Goal: Information Seeking & Learning: Check status

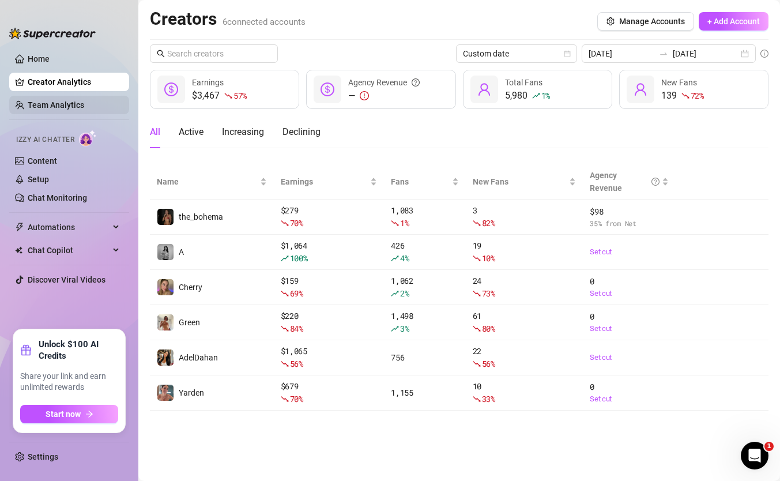
click at [84, 106] on link "Team Analytics" at bounding box center [56, 104] width 57 height 9
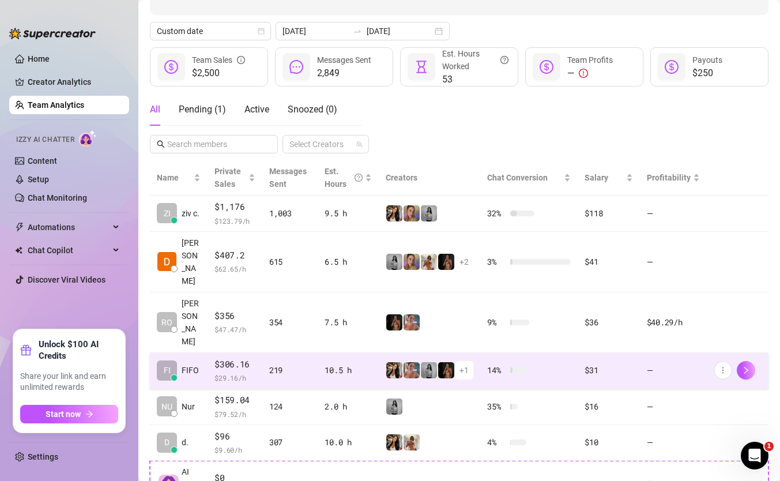
scroll to position [118, 0]
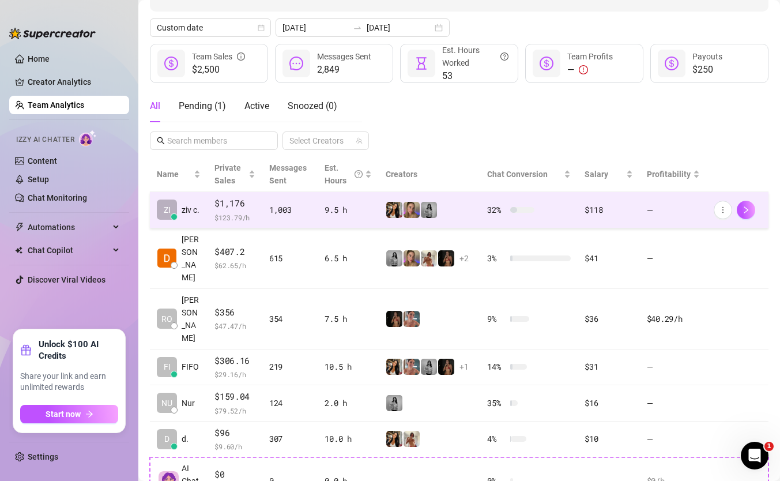
click at [250, 203] on span "$1,176" at bounding box center [235, 204] width 41 height 14
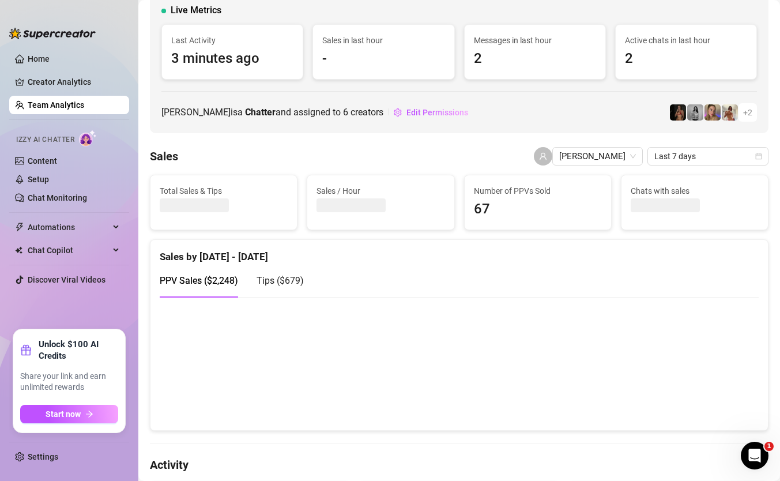
scroll to position [77, 0]
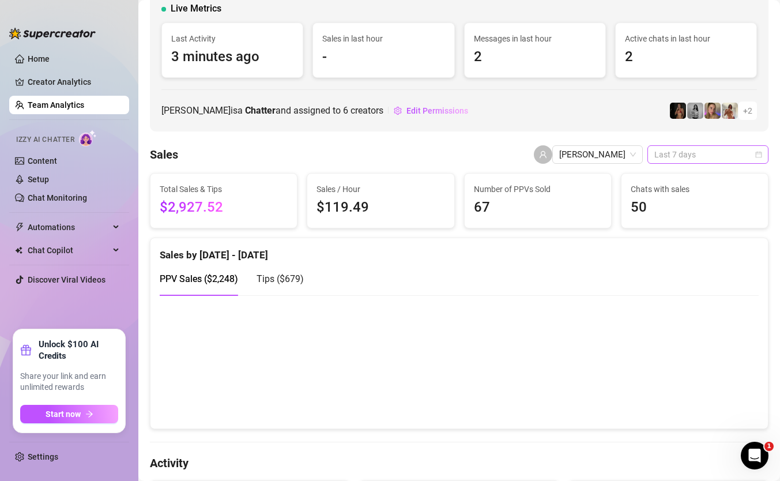
click at [720, 156] on span "Last 7 days" at bounding box center [708, 154] width 107 height 17
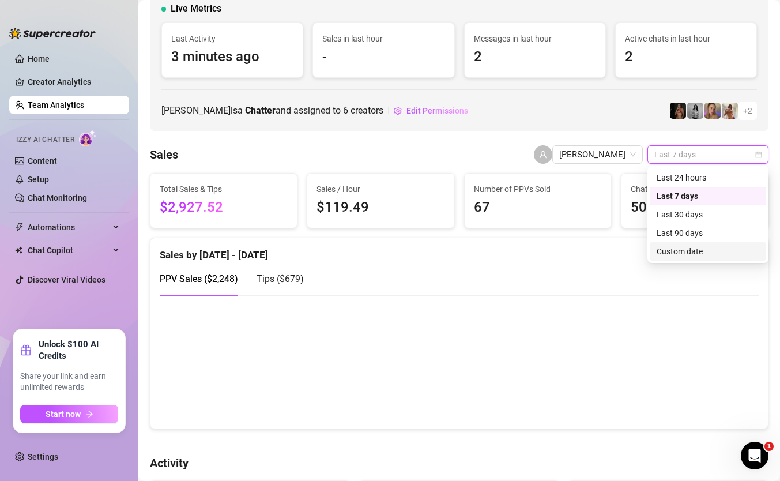
click at [697, 249] on div "Custom date" at bounding box center [708, 251] width 103 height 13
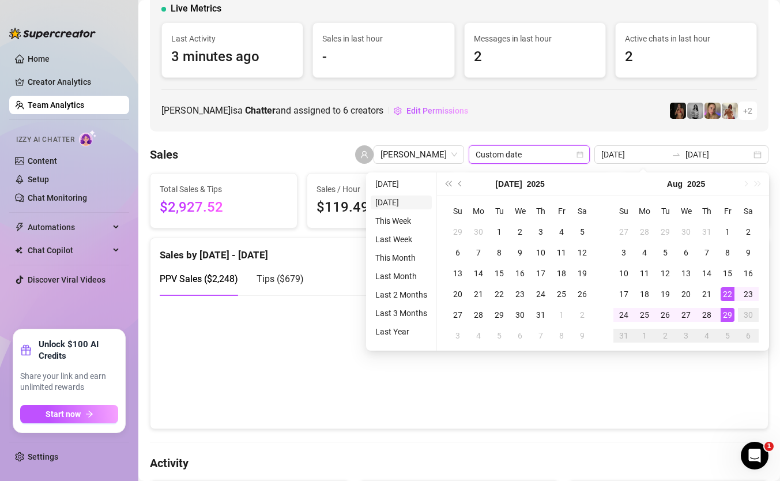
type input "[DATE]"
type input "2025-08-22"
type input "[DATE]"
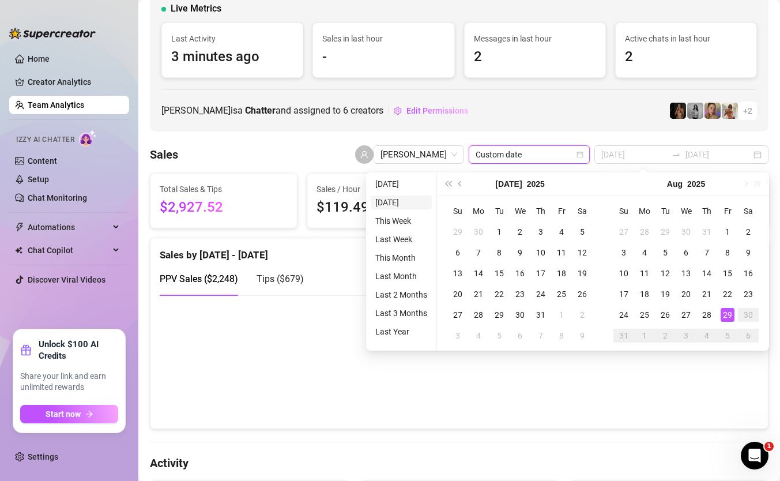
type input "[DATE]"
type input "2025-08-22"
type input "[DATE]"
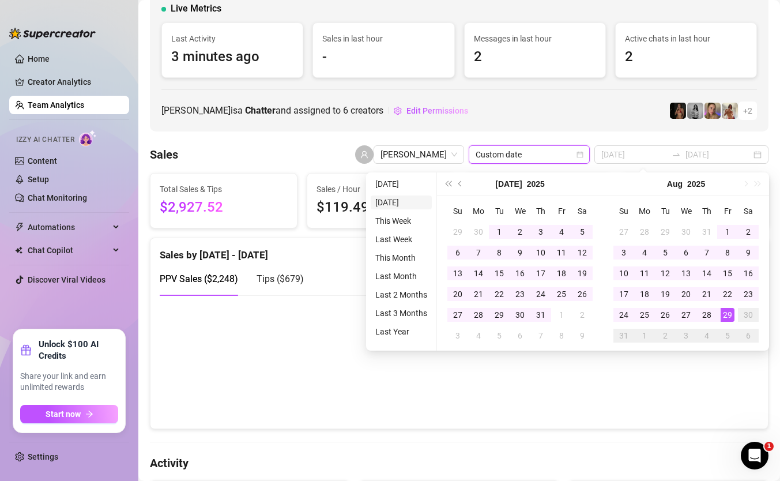
type input "[DATE]"
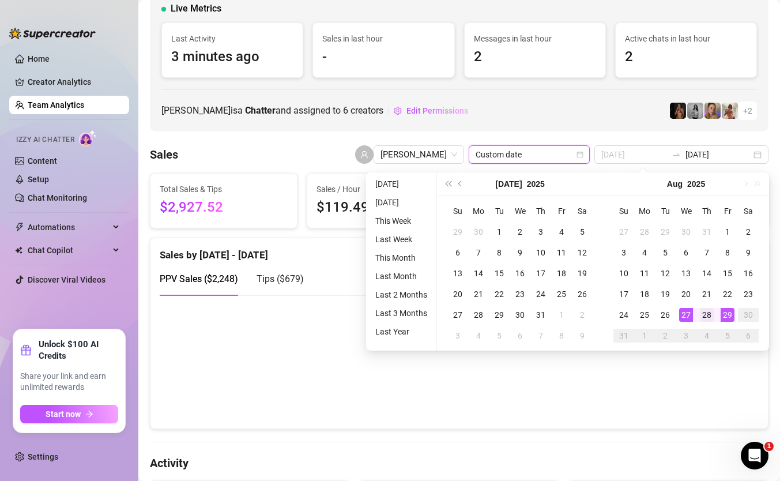
type input "[DATE]"
click at [706, 313] on div "28" at bounding box center [707, 315] width 14 height 14
click at [728, 313] on div "29" at bounding box center [728, 315] width 14 height 14
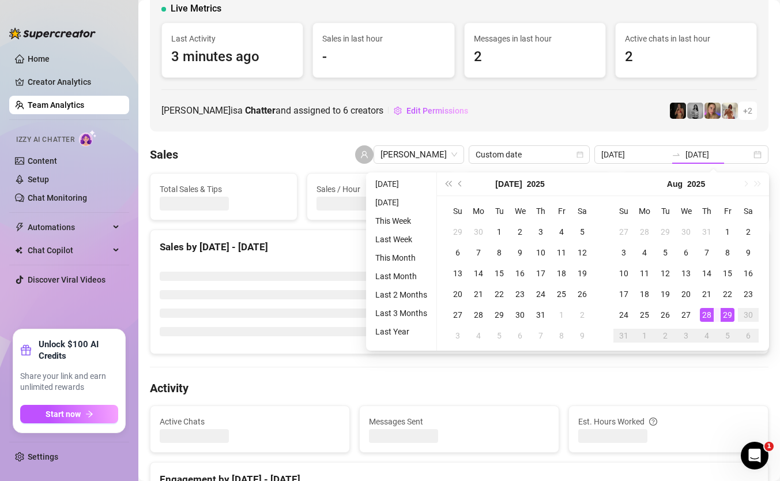
type input "[DATE]"
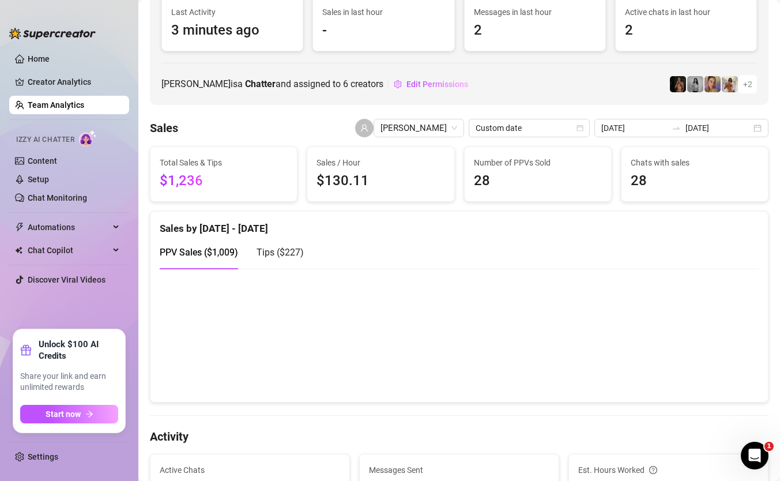
scroll to position [123, 0]
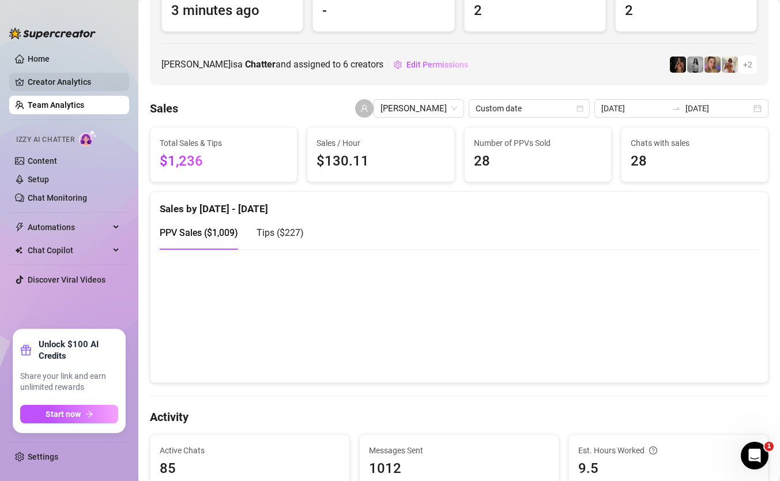
click at [85, 91] on link "Creator Analytics" at bounding box center [74, 82] width 92 height 18
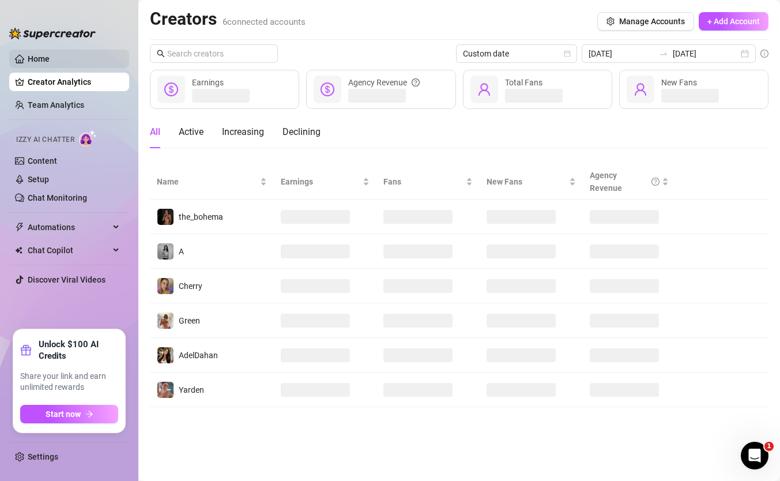
click at [50, 63] on link "Home" at bounding box center [39, 58] width 22 height 9
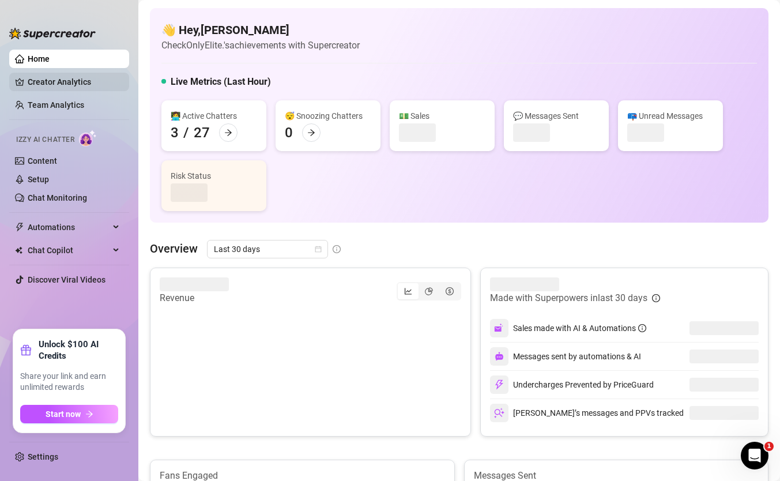
click at [81, 78] on link "Creator Analytics" at bounding box center [74, 82] width 92 height 18
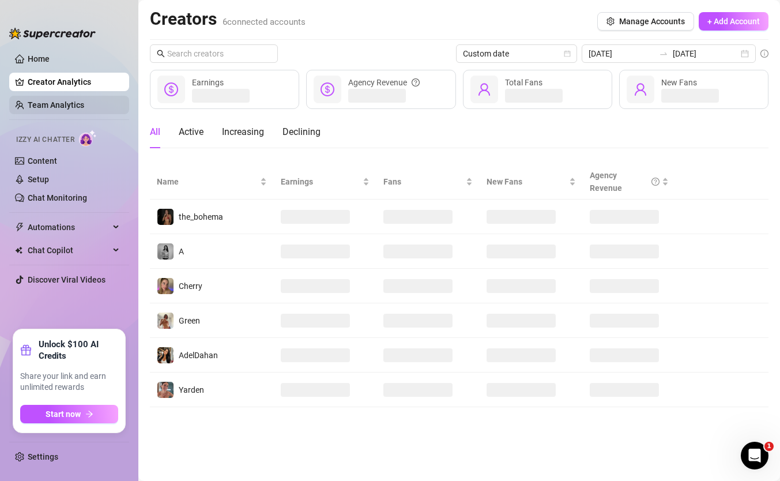
click at [84, 105] on link "Team Analytics" at bounding box center [56, 104] width 57 height 9
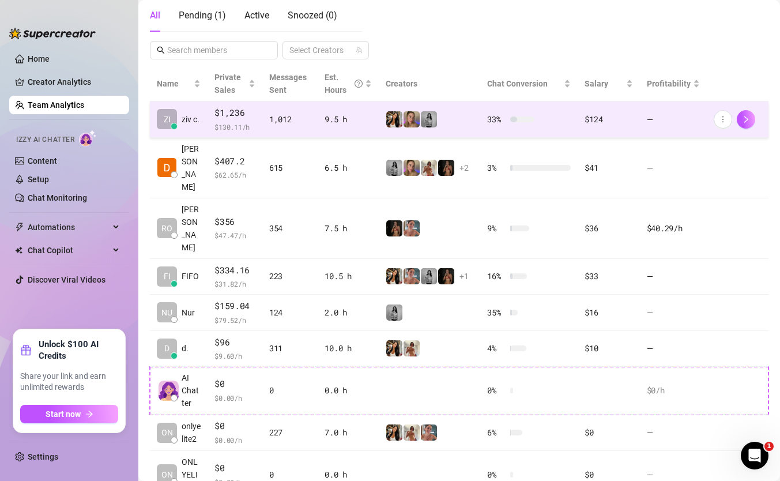
scroll to position [213, 0]
